Goal: Navigation & Orientation: Find specific page/section

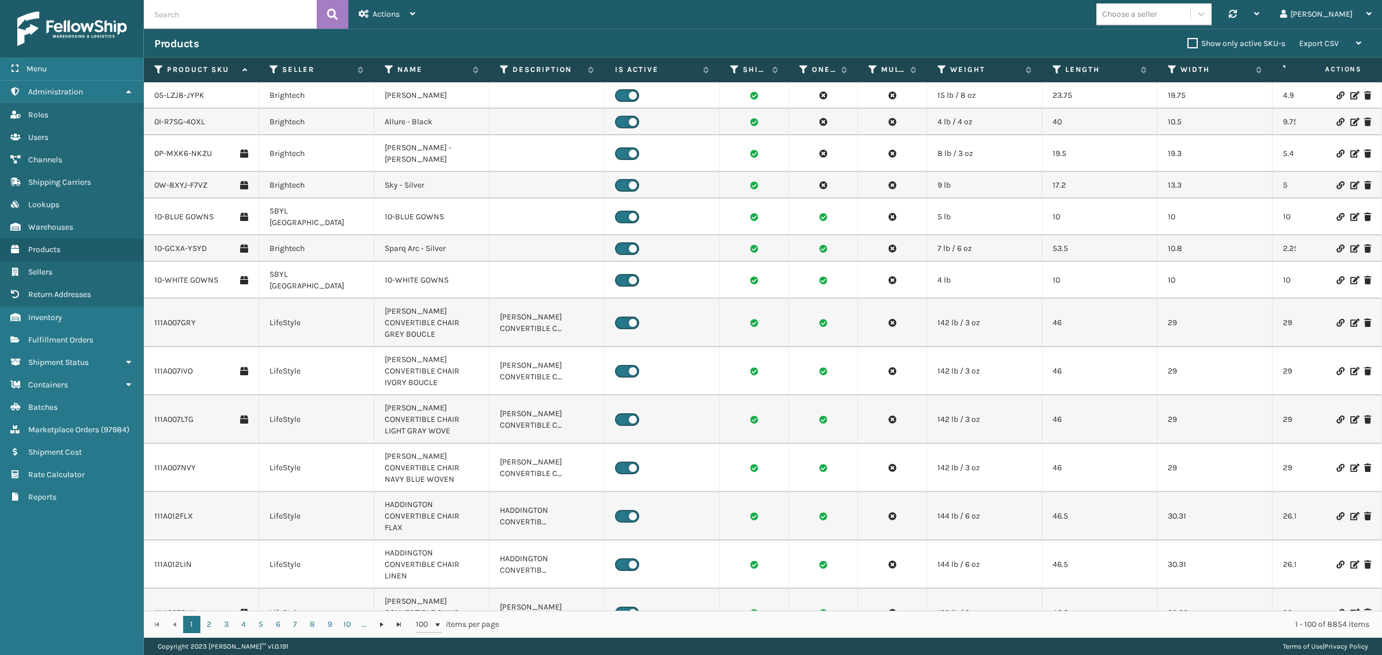
click at [773, 32] on div "Products Show only active SKU-s Export CSV Export Current Page Export All Pages" at bounding box center [763, 43] width 1238 height 29
